Goal: Task Accomplishment & Management: Manage account settings

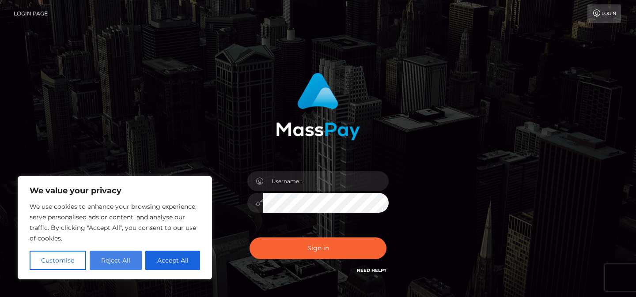
click at [100, 252] on button "Reject All" at bounding box center [116, 260] width 53 height 19
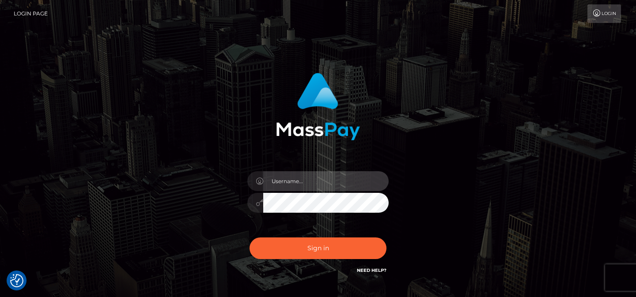
click at [300, 184] on input "text" at bounding box center [325, 181] width 125 height 20
type input "[EMAIL_ADDRESS][DOMAIN_NAME]"
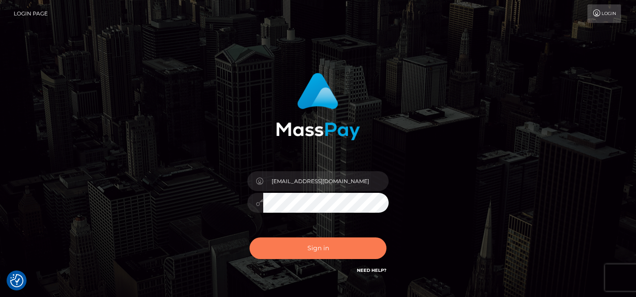
click at [288, 257] on button "Sign in" at bounding box center [318, 249] width 137 height 22
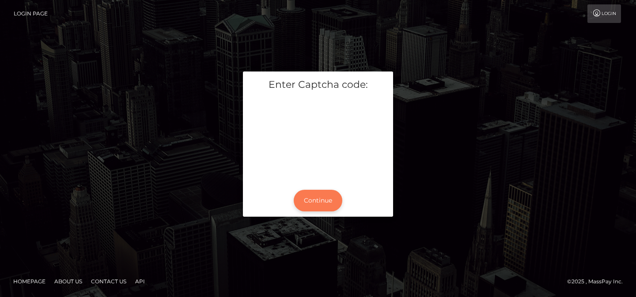
click at [306, 193] on button "Continue" at bounding box center [318, 201] width 49 height 22
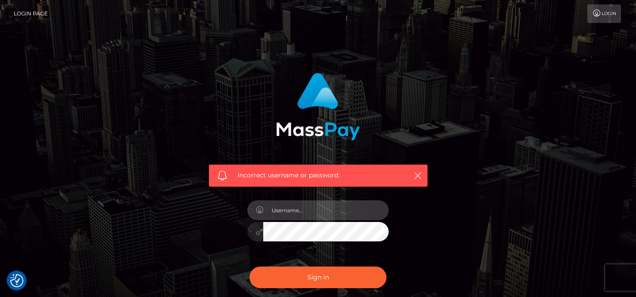
click at [299, 204] on input "text" at bounding box center [325, 210] width 125 height 20
type input "lourencerachel@gmail.com"
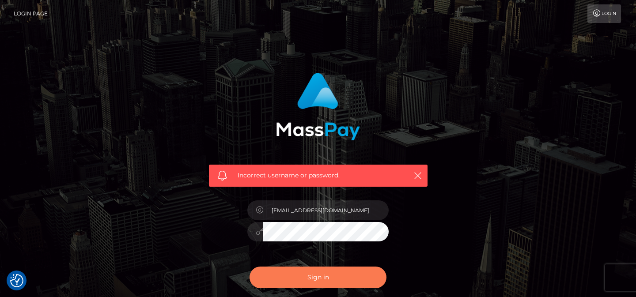
click at [291, 271] on button "Sign in" at bounding box center [318, 278] width 137 height 22
